Goal: Register for event/course

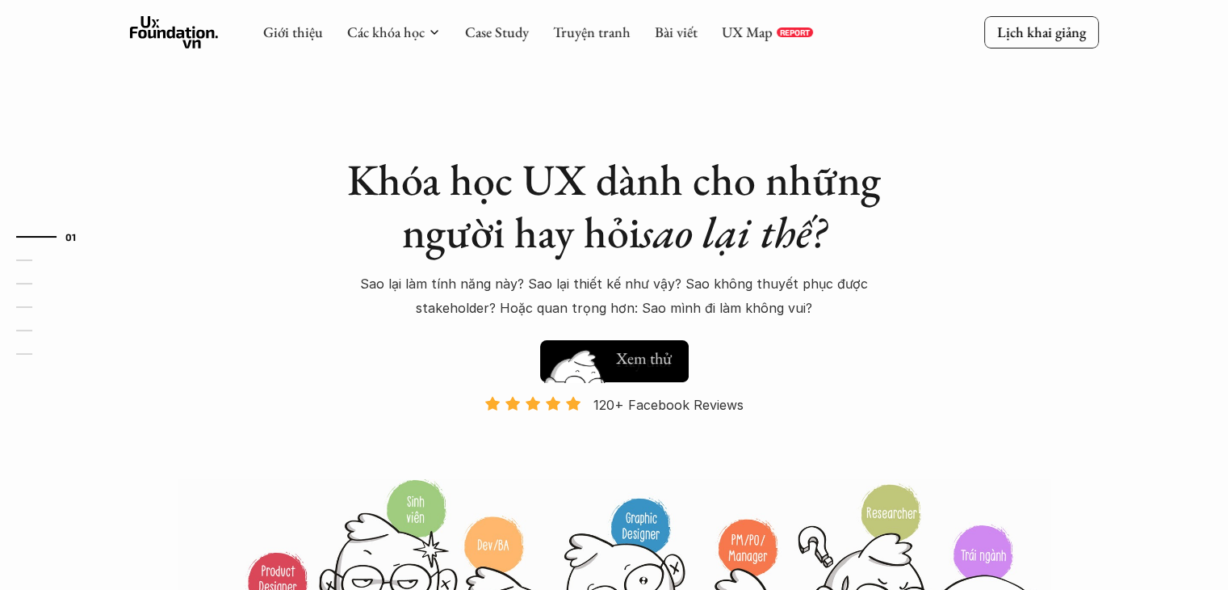
click at [649, 358] on h5 "Xem thử" at bounding box center [644, 357] width 56 height 23
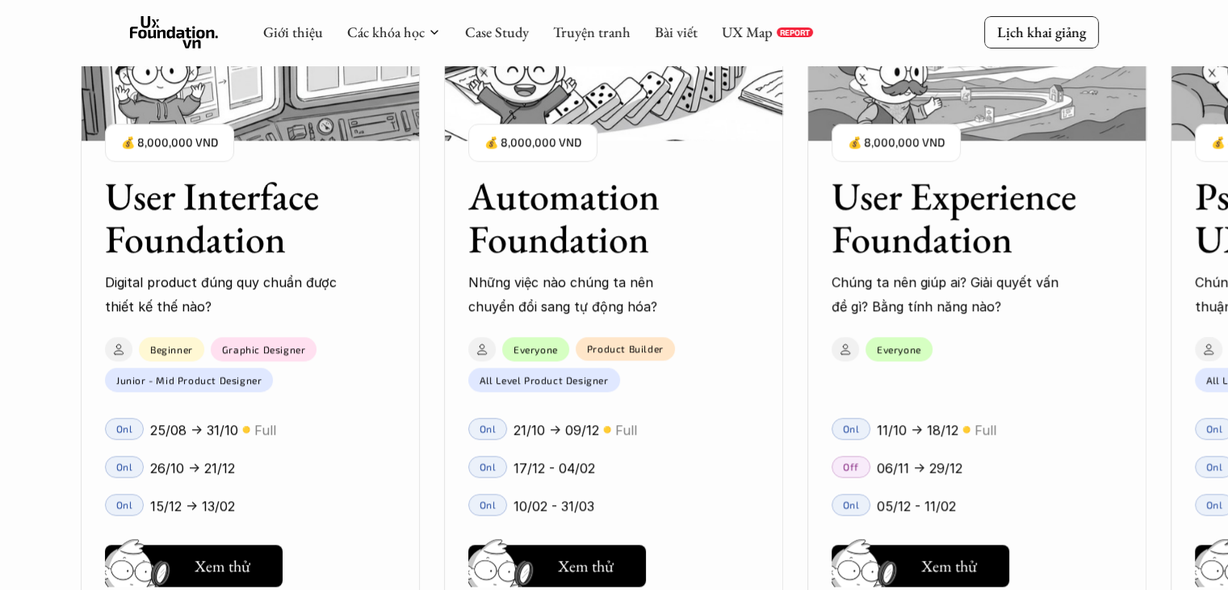
scroll to position [1468, 0]
click at [960, 569] on h5 "Xem thử" at bounding box center [950, 569] width 56 height 23
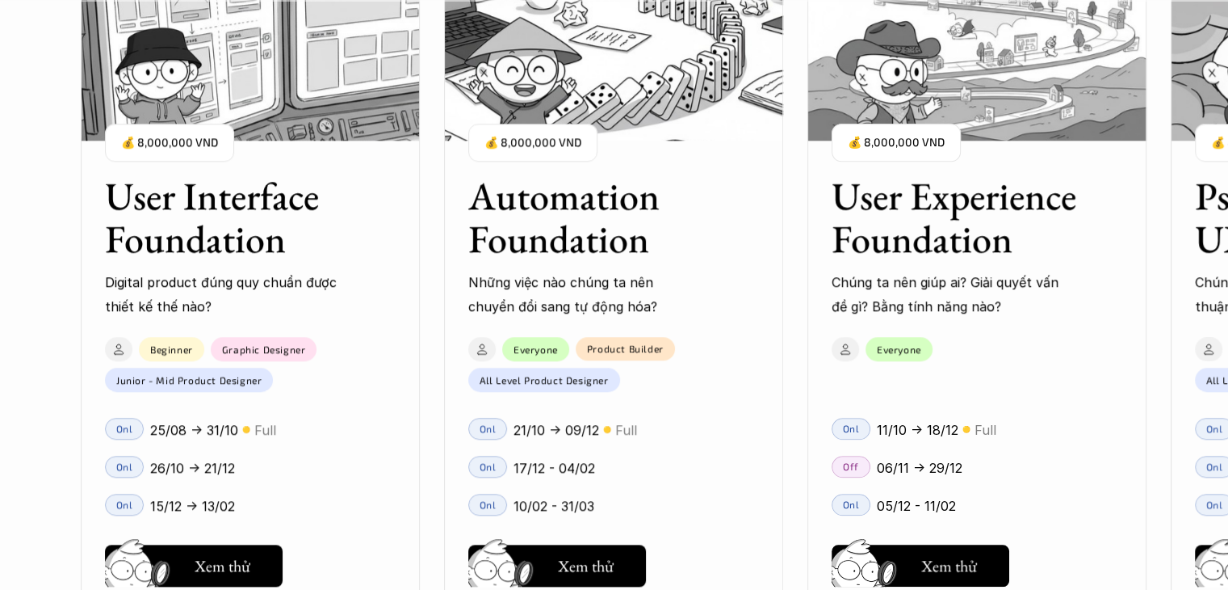
click at [268, 225] on h3 "User Interface Foundation" at bounding box center [230, 217] width 250 height 86
click at [294, 110] on img at bounding box center [250, 60] width 339 height 162
click at [288, 84] on img at bounding box center [250, 60] width 339 height 162
click at [184, 565] on button "Hay thôi Xem thử" at bounding box center [194, 565] width 178 height 42
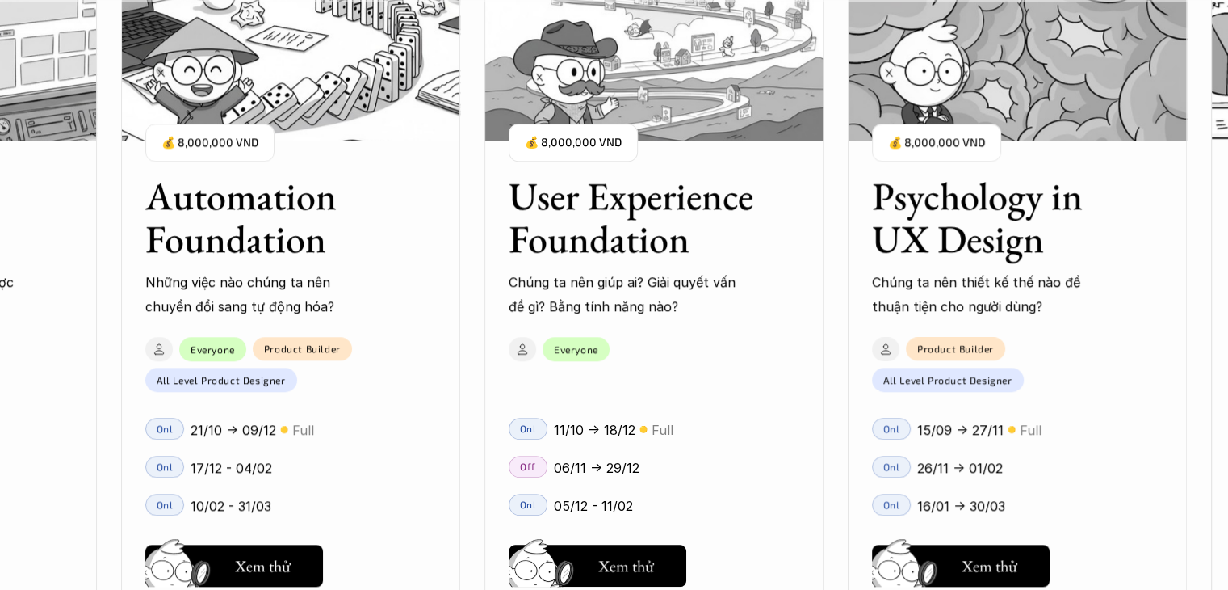
click at [668, 240] on h3 "User Experience Foundation" at bounding box center [634, 217] width 250 height 86
click at [661, 133] on img at bounding box center [654, 60] width 339 height 162
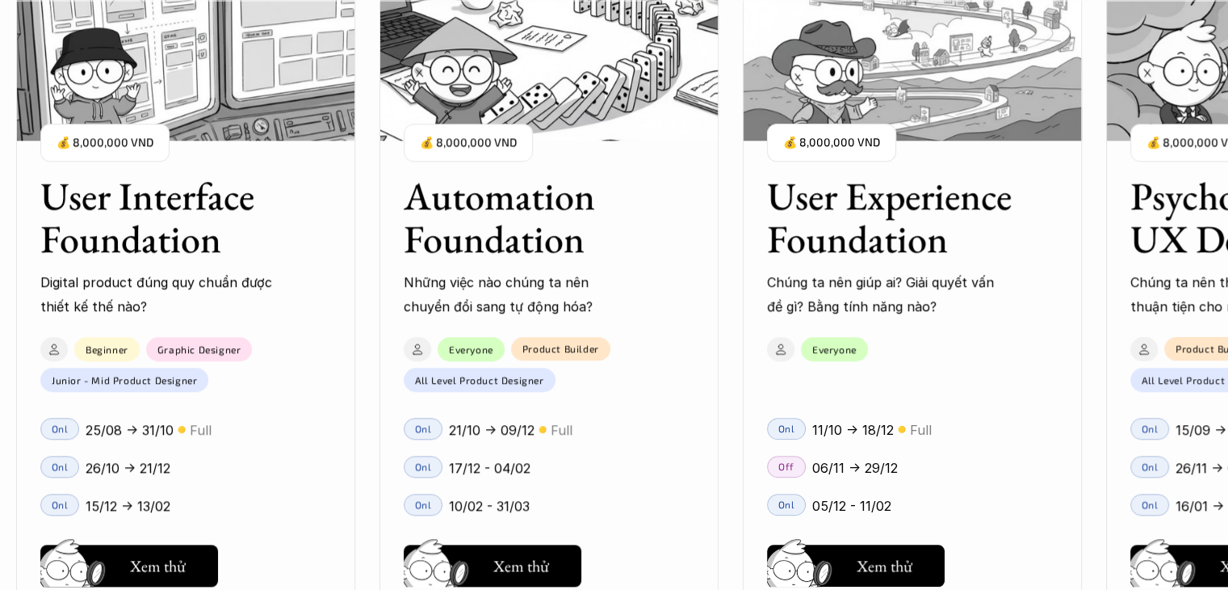
click at [194, 107] on img at bounding box center [185, 60] width 339 height 162
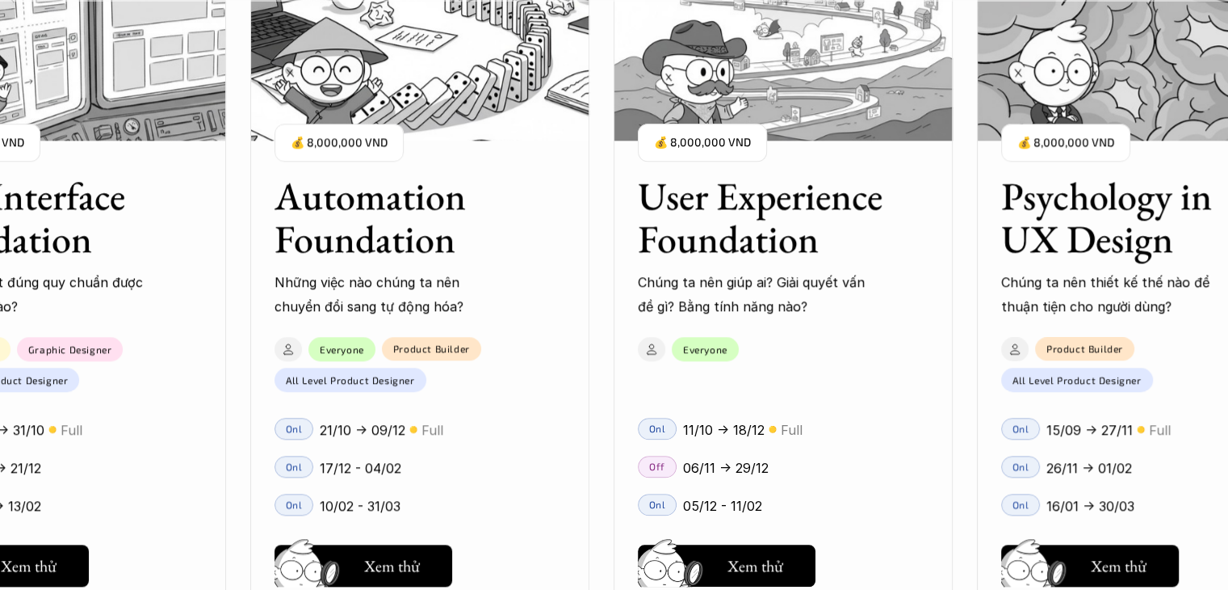
click at [750, 105] on img at bounding box center [783, 60] width 339 height 162
click at [751, 544] on button "Hay thôi Xem thử" at bounding box center [727, 565] width 178 height 42
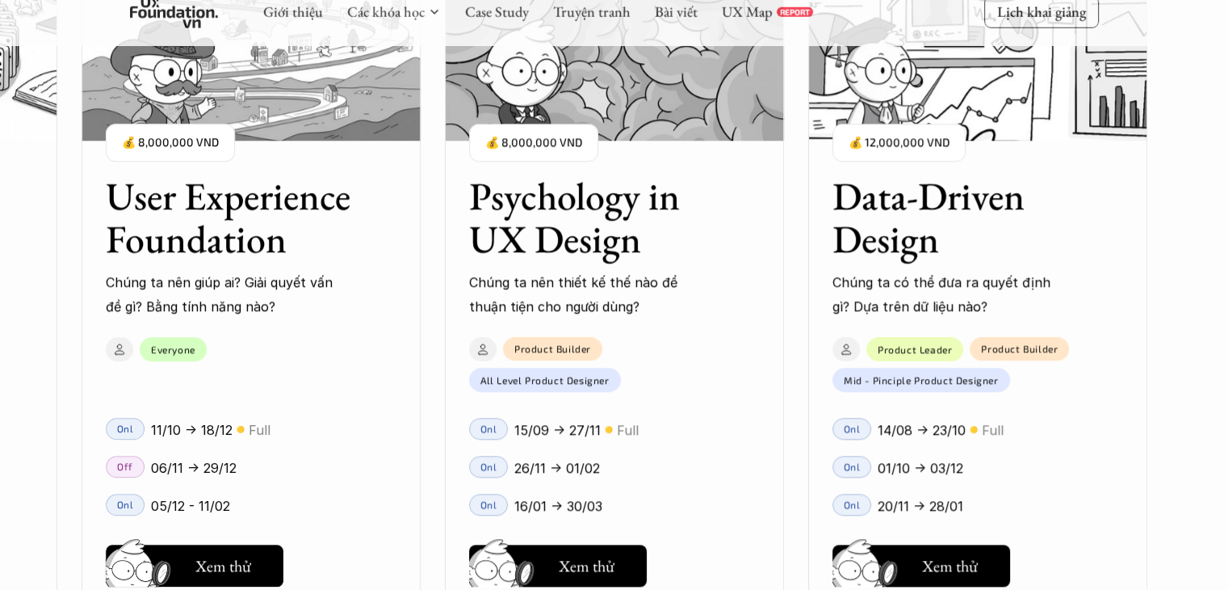
scroll to position [1710, 0]
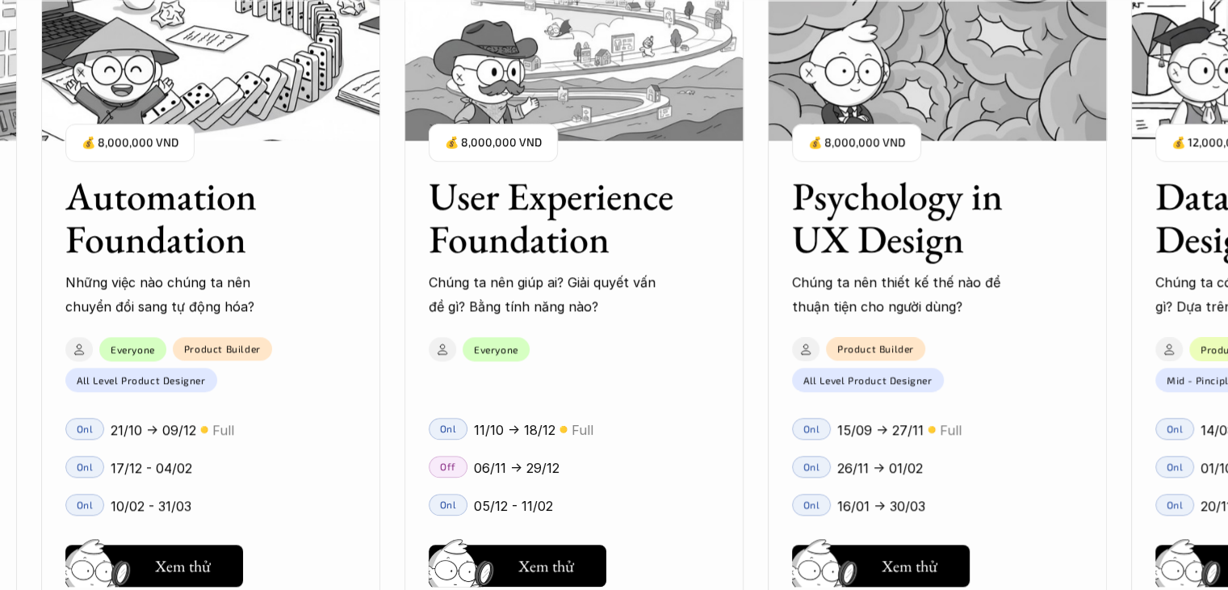
click at [223, 72] on img at bounding box center [210, 60] width 339 height 162
click at [194, 563] on h5 "Xem thử" at bounding box center [183, 569] width 56 height 23
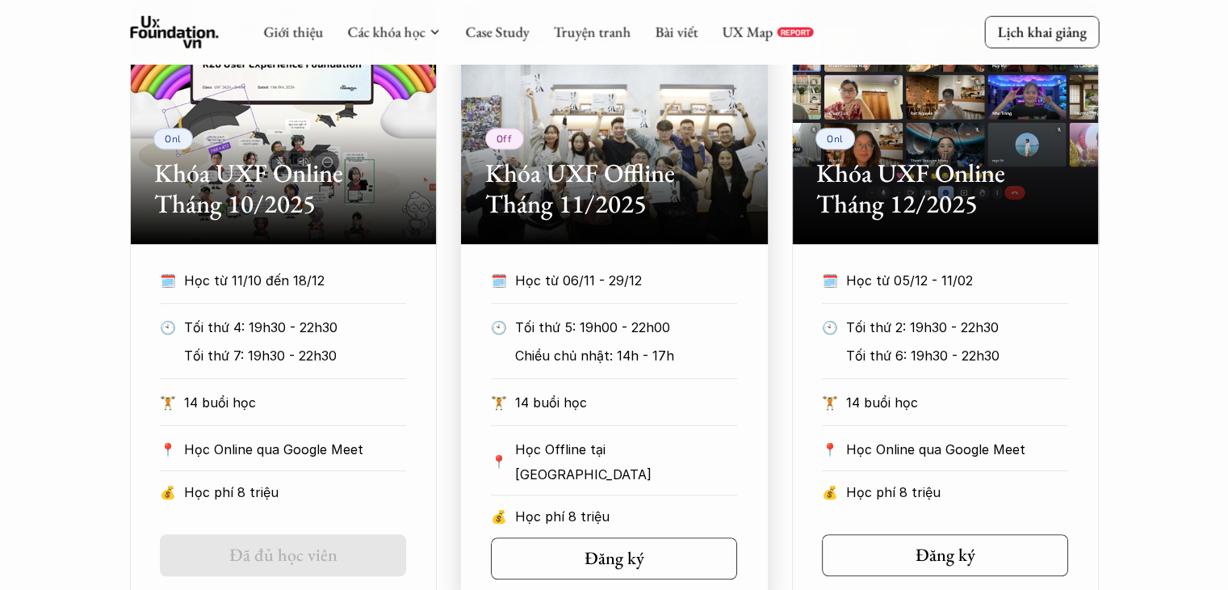
scroll to position [808, 0]
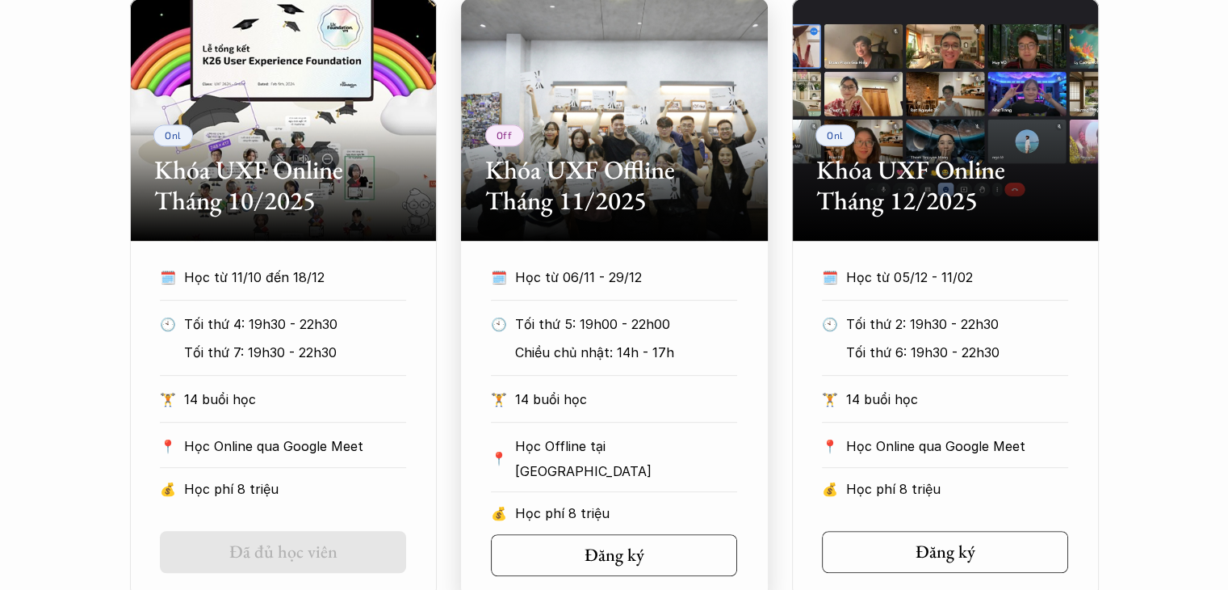
click at [611, 133] on div "Off Khóa UXF Offline Tháng 11/2025" at bounding box center [614, 119] width 307 height 242
click at [609, 560] on h5 "Đăng ký" at bounding box center [609, 554] width 60 height 21
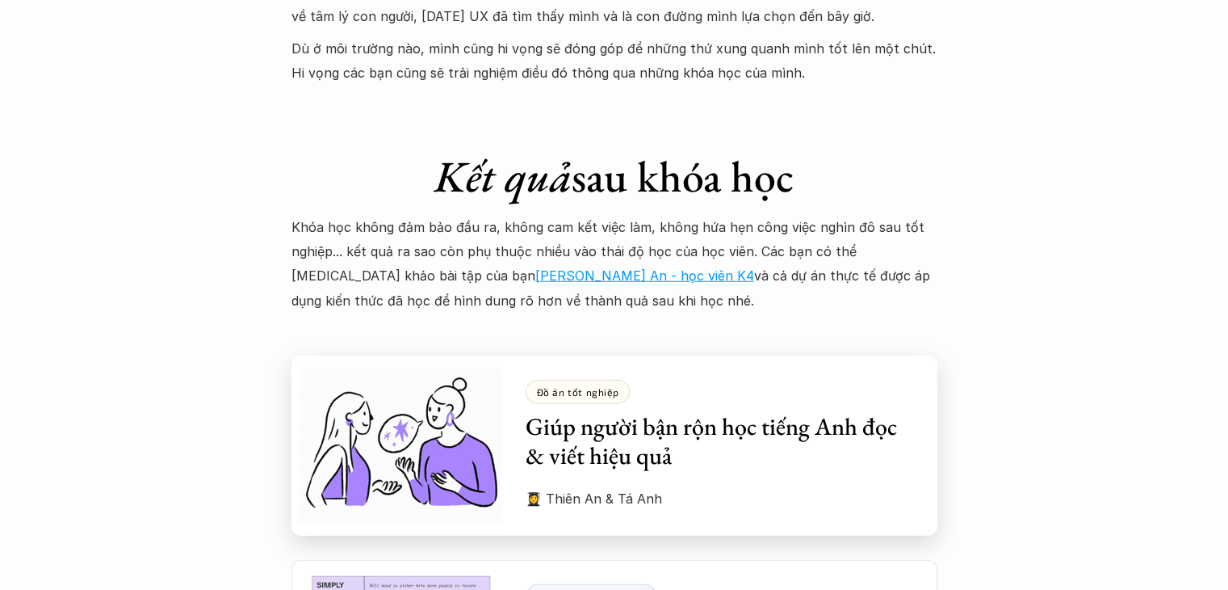
scroll to position [4200, 0]
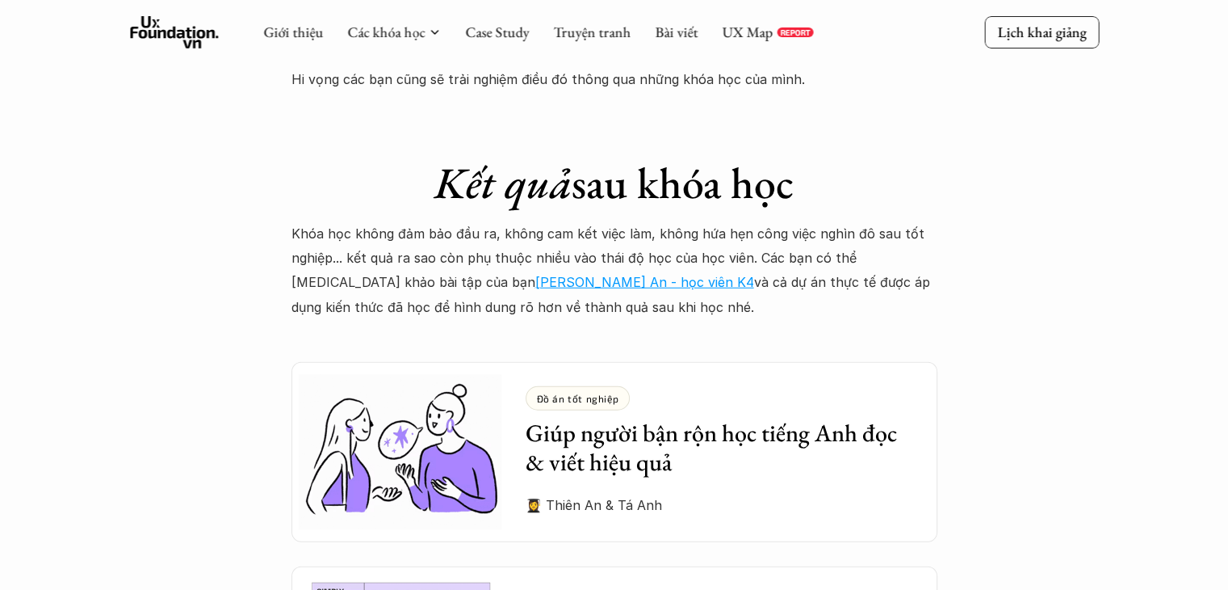
click at [535, 274] on link "Hồ Vũ Thiên An - học viên K4" at bounding box center [644, 282] width 219 height 16
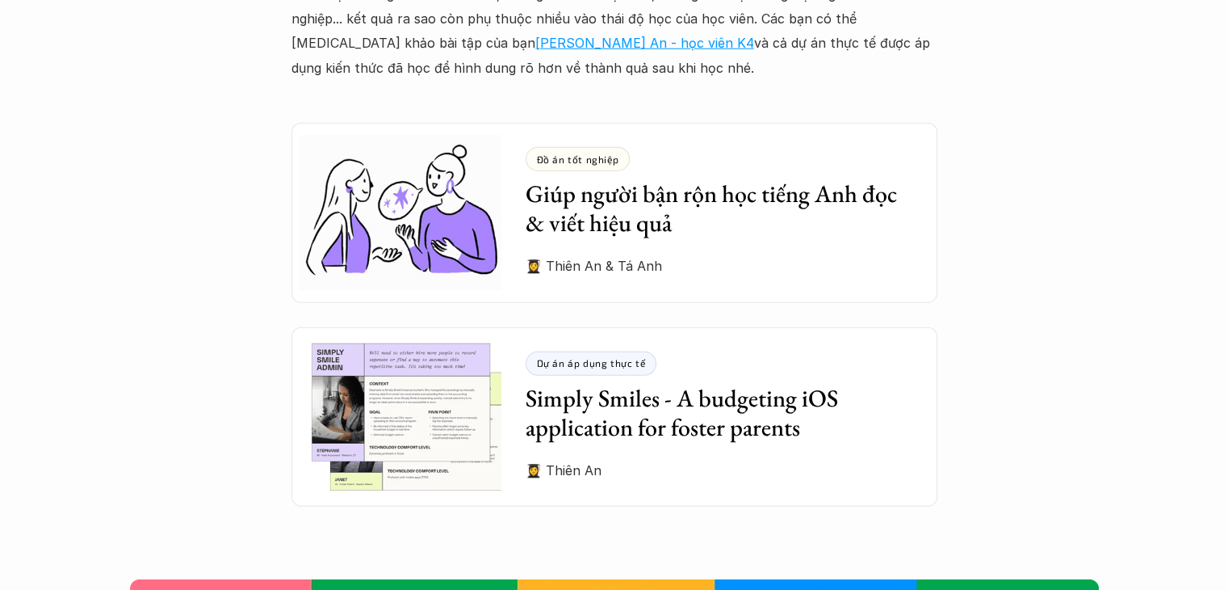
scroll to position [4442, 0]
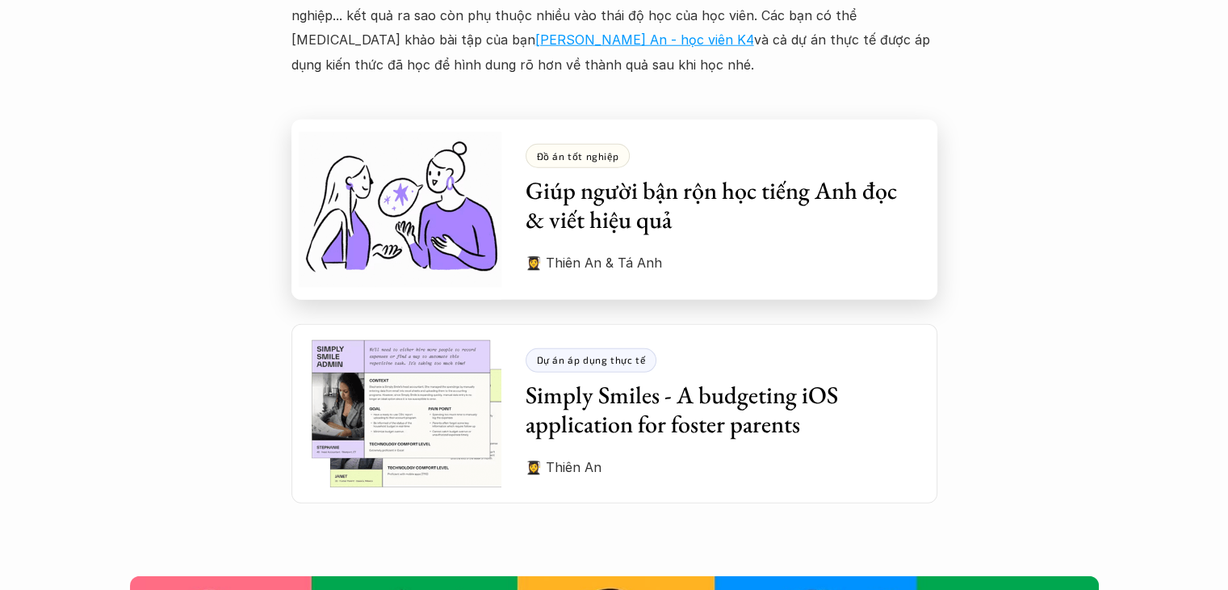
click at [436, 211] on img at bounding box center [397, 209] width 210 height 179
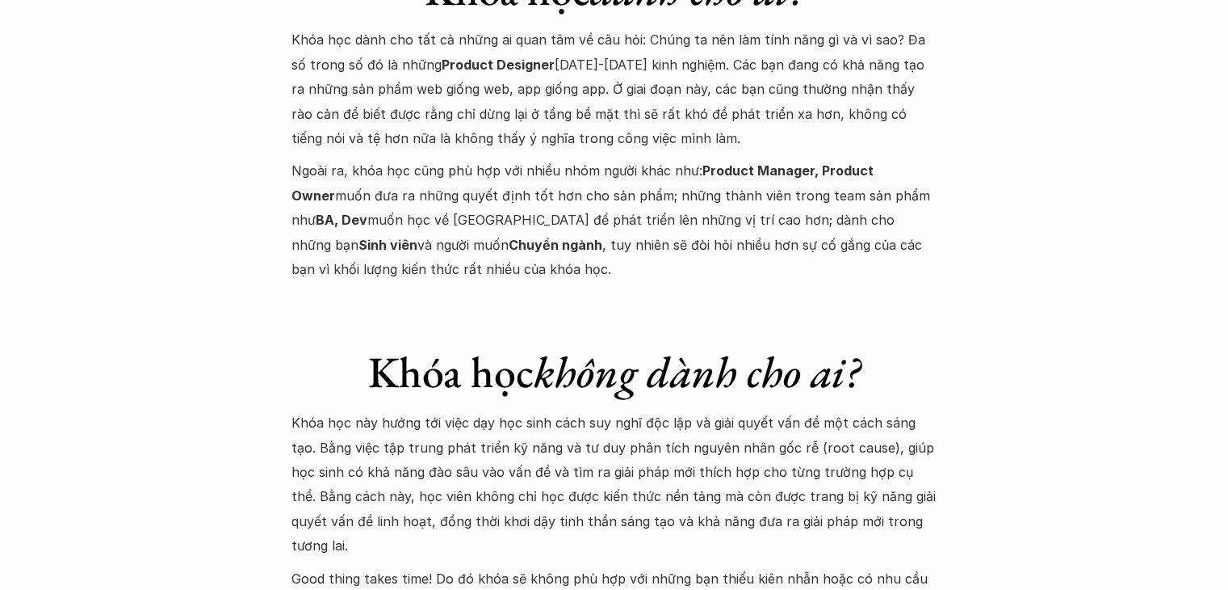
scroll to position [6219, 0]
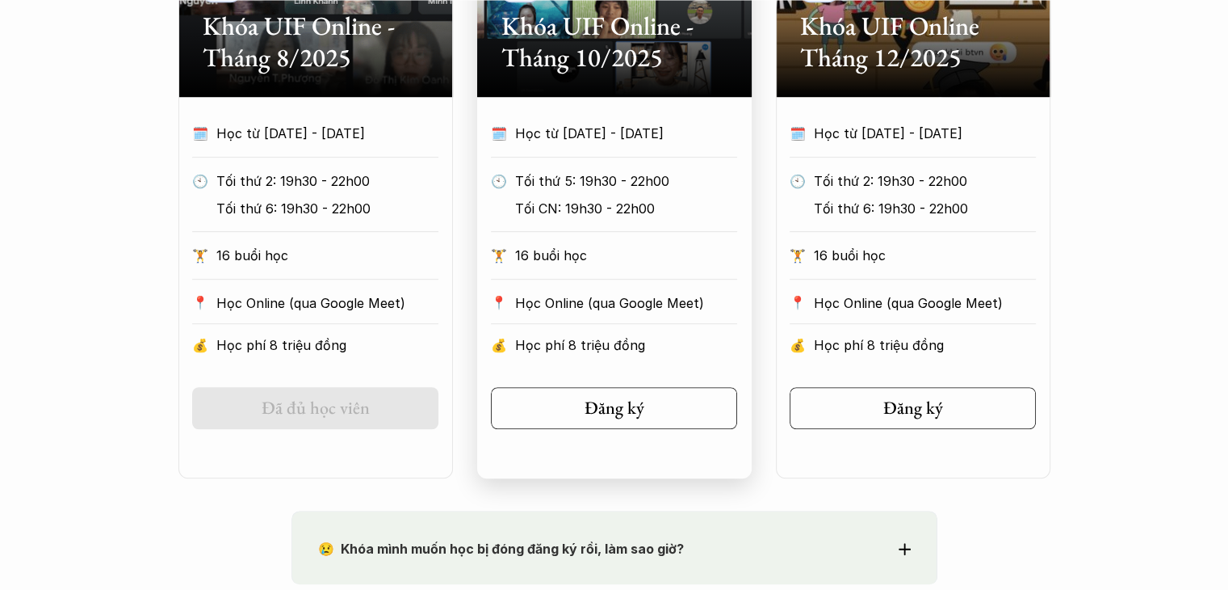
scroll to position [969, 0]
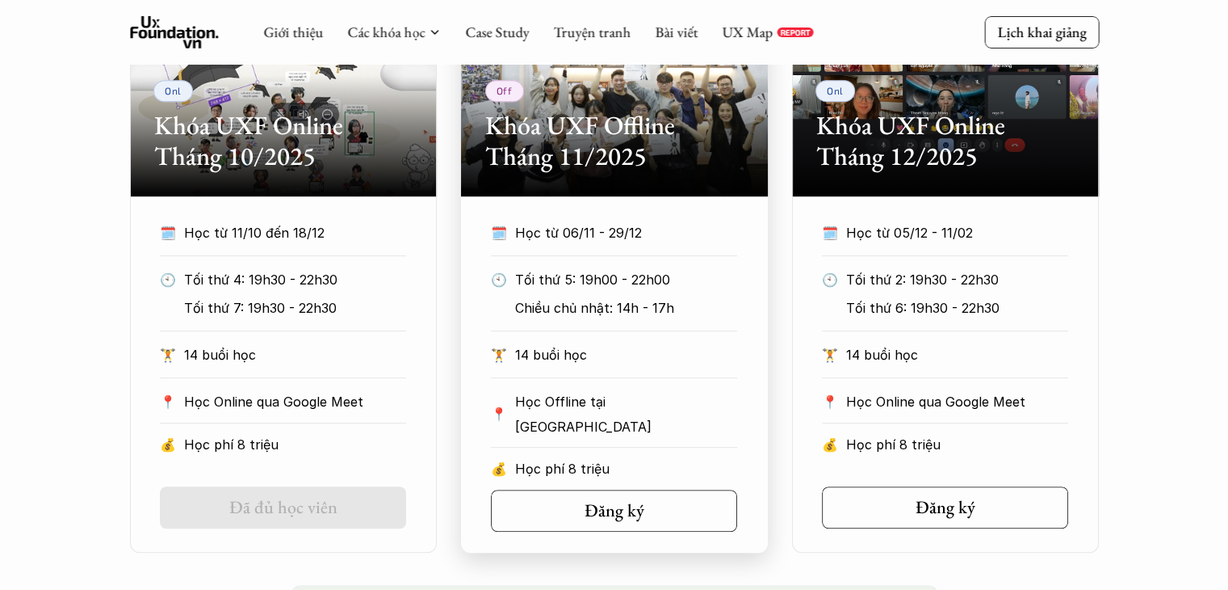
scroll to position [808, 0]
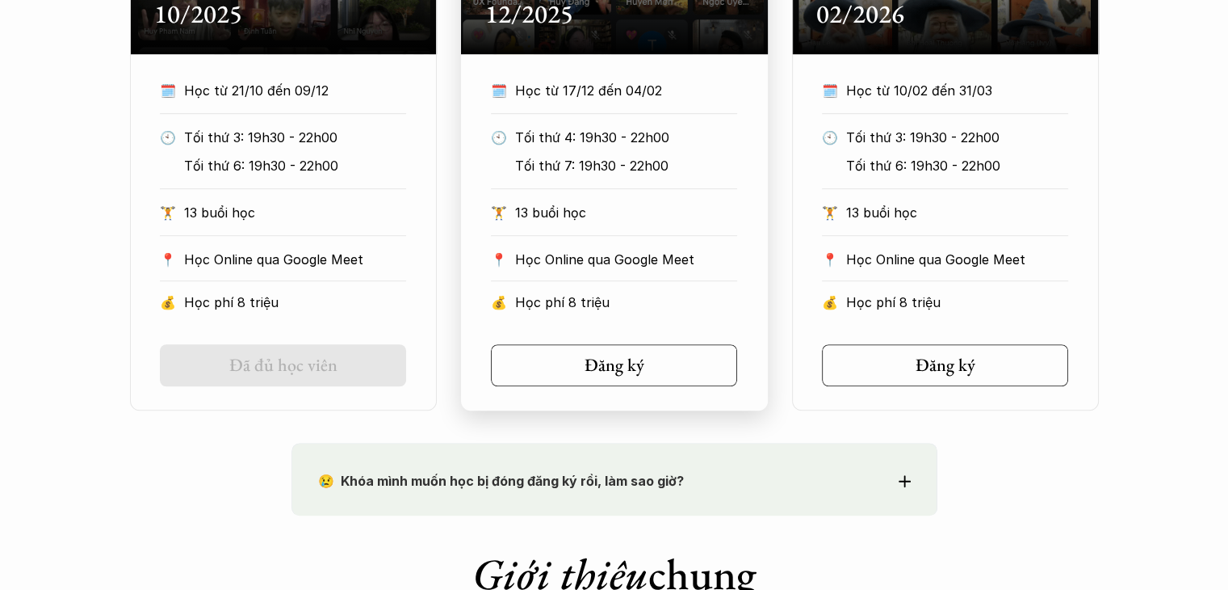
scroll to position [1373, 0]
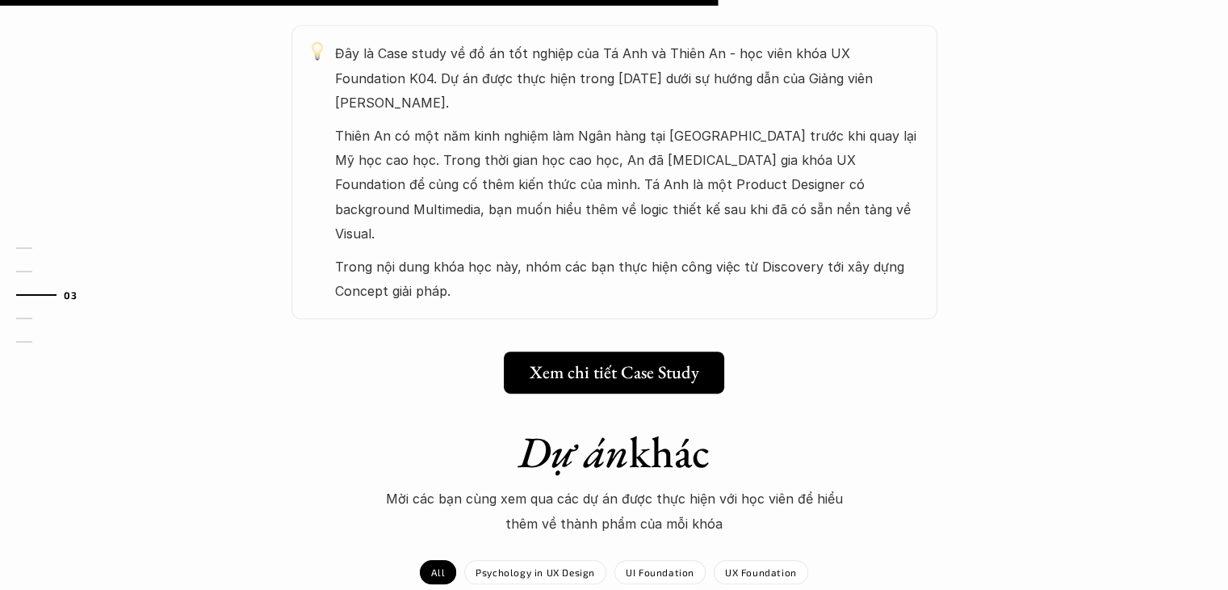
scroll to position [1050, 0]
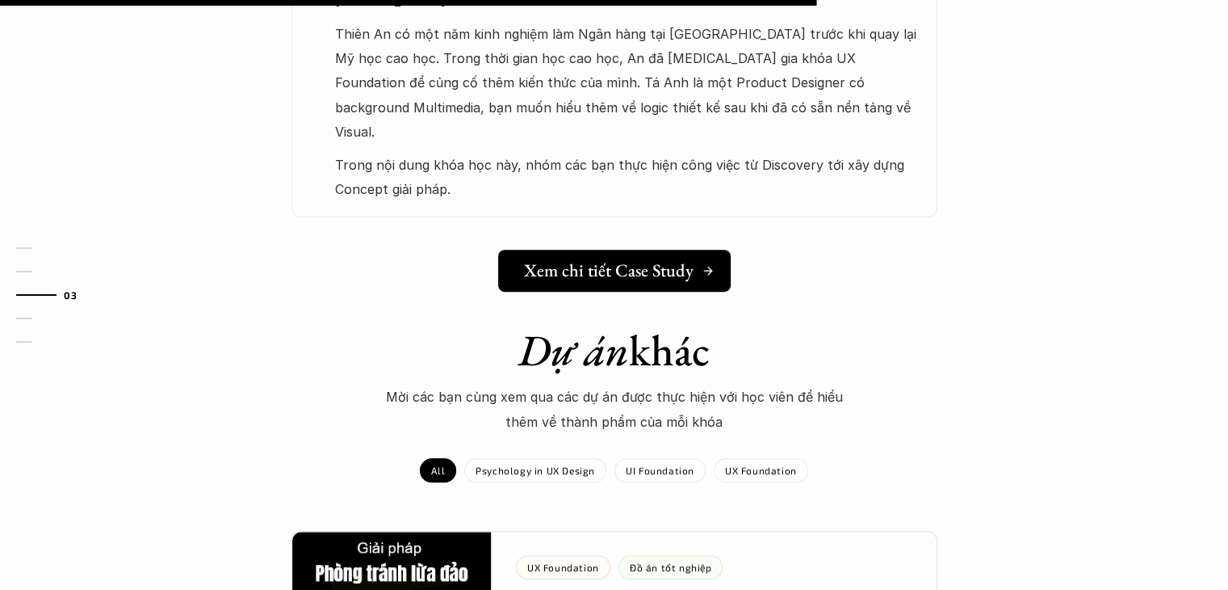
click at [598, 260] on h5 "Xem chi tiết Case Study" at bounding box center [609, 270] width 170 height 21
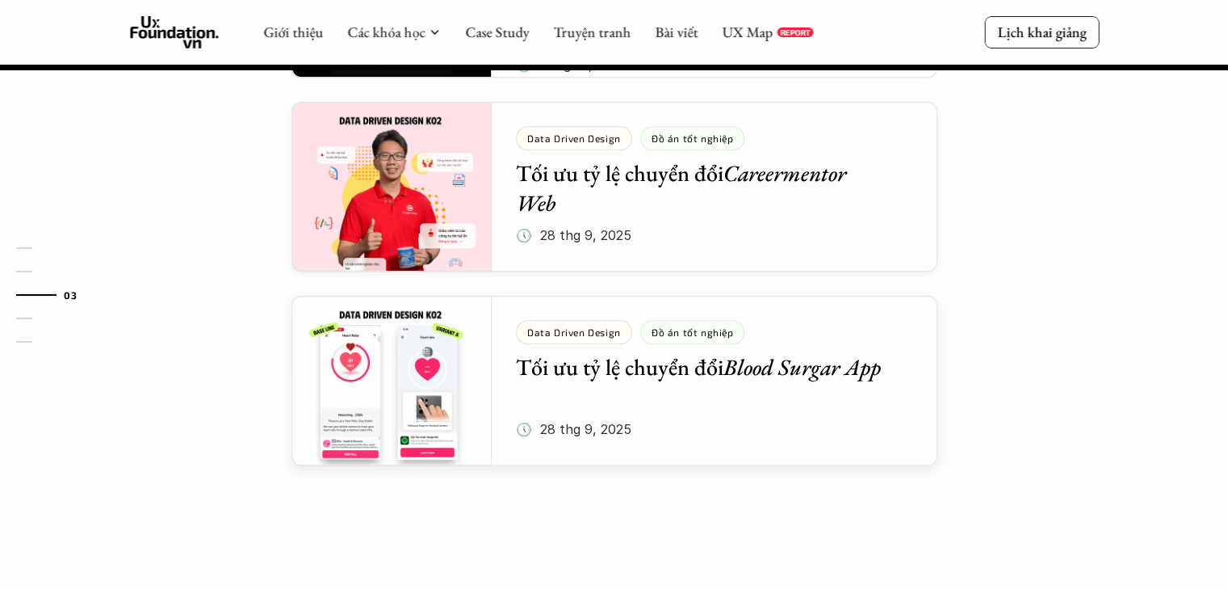
scroll to position [1670, 0]
